Goal: Information Seeking & Learning: Learn about a topic

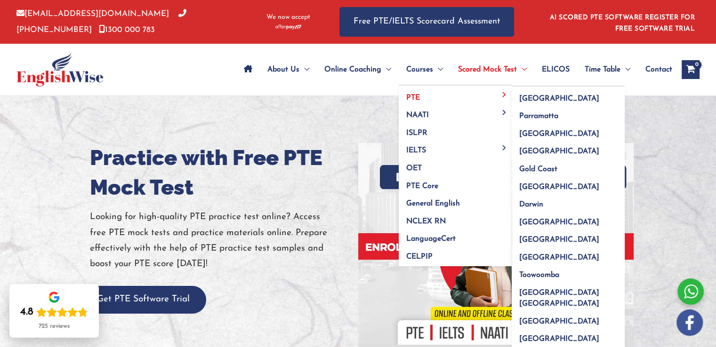
click at [421, 99] on link "PTE" at bounding box center [455, 95] width 113 height 18
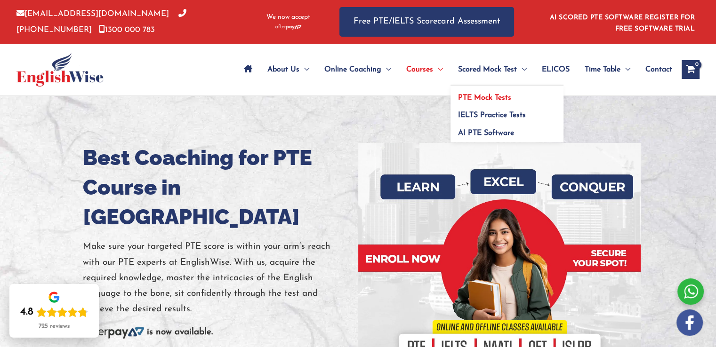
click at [486, 98] on span "PTE Mock Tests" at bounding box center [484, 98] width 53 height 8
